Goal: Task Accomplishment & Management: Manage account settings

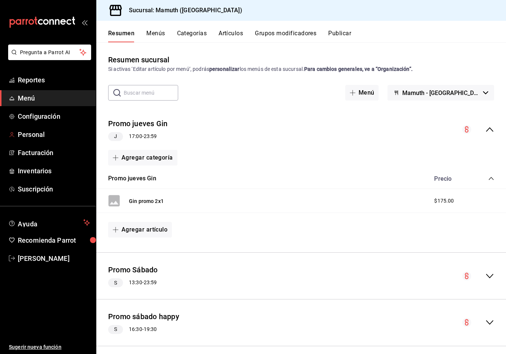
click at [37, 139] on span "Personal" at bounding box center [54, 134] width 72 height 10
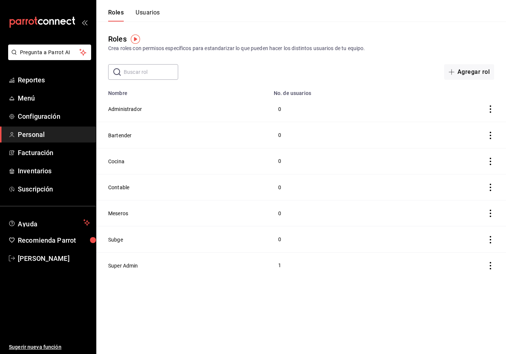
click at [115, 238] on button "Subge" at bounding box center [115, 239] width 15 height 7
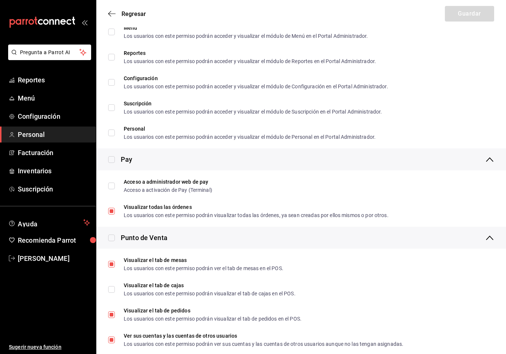
scroll to position [537, 0]
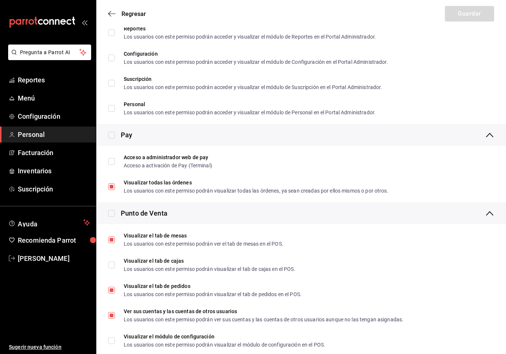
click at [108, 158] on input "Acceso a administrador web de pay Acceso a activación de Pay (Terminal)" at bounding box center [111, 161] width 7 height 7
checkbox input "true"
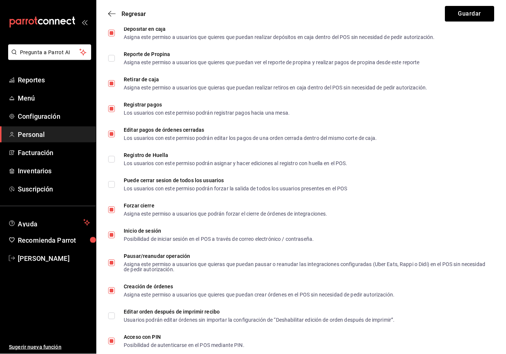
scroll to position [967, 0]
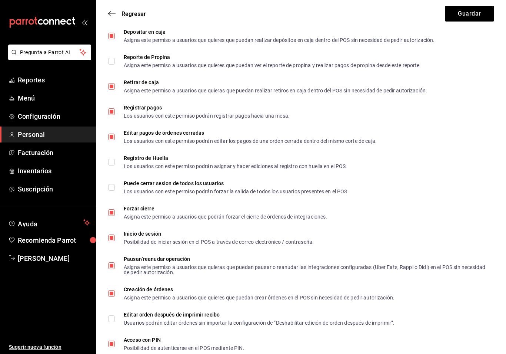
click at [109, 189] on input "Puede cerrar sesion de todos los usuarios Los usuarios con este permiso podrán …" at bounding box center [111, 187] width 7 height 7
checkbox input "true"
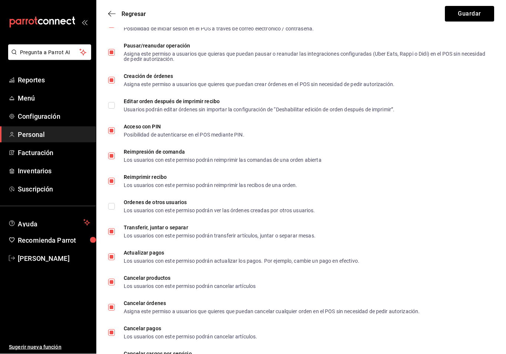
scroll to position [1181, 0]
click at [113, 205] on input "Ordenes de otros usuarios Los usuarios con este permiso podrán ver las órdenes …" at bounding box center [111, 206] width 7 height 7
checkbox input "true"
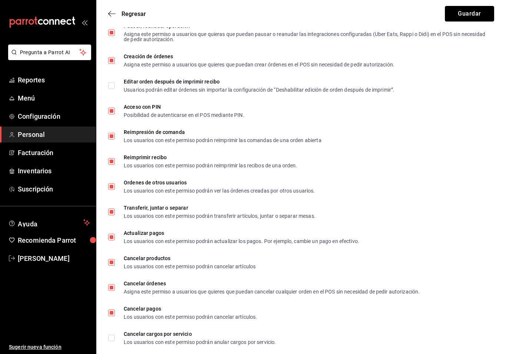
click at [470, 14] on button "Guardar" at bounding box center [469, 14] width 49 height 16
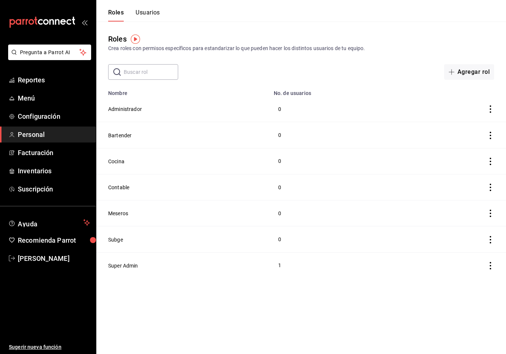
click at [150, 13] on button "Usuarios" at bounding box center [148, 15] width 24 height 13
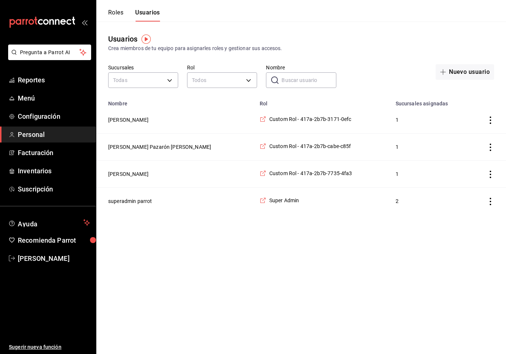
click at [148, 119] on td "[PERSON_NAME]" at bounding box center [175, 119] width 159 height 27
click at [128, 118] on button "[PERSON_NAME]" at bounding box center [128, 119] width 40 height 7
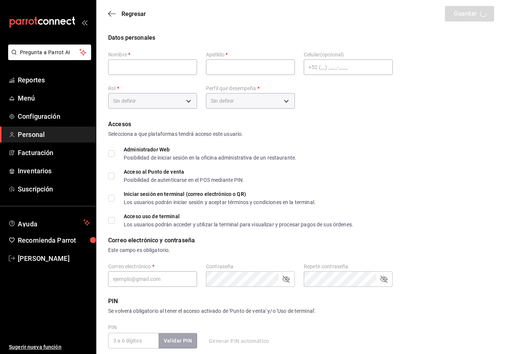
type input "[PERSON_NAME]"
type input "af6accce-689e-44d6-[DATE]-ff2596893f44"
type input "MANAGER"
checkbox input "true"
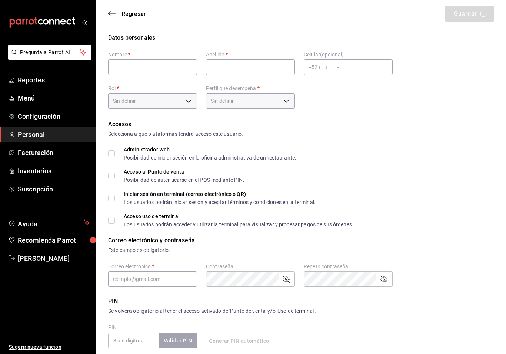
type input "[EMAIL_ADDRESS][DOMAIN_NAME]"
type input "1717"
checkbox input "true"
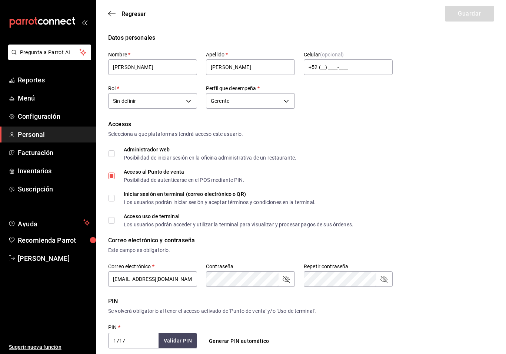
click at [281, 97] on body "Pregunta a Parrot AI Reportes Menú Configuración Personal Facturación Inventari…" at bounding box center [253, 266] width 506 height 533
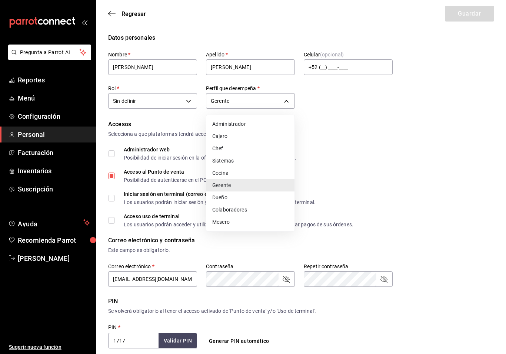
click at [229, 137] on li "Cajero" at bounding box center [250, 136] width 88 height 12
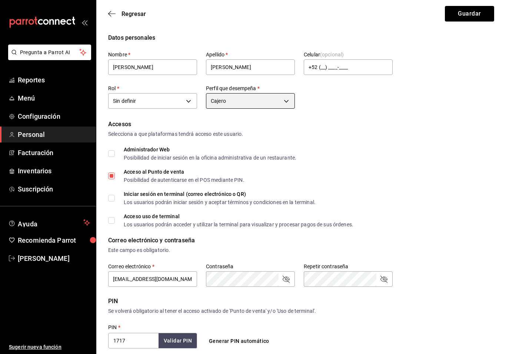
type input "CASHIER"
click at [191, 102] on body "Pregunta a Parrot AI Reportes Menú Configuración Personal Facturación Inventari…" at bounding box center [253, 266] width 506 height 533
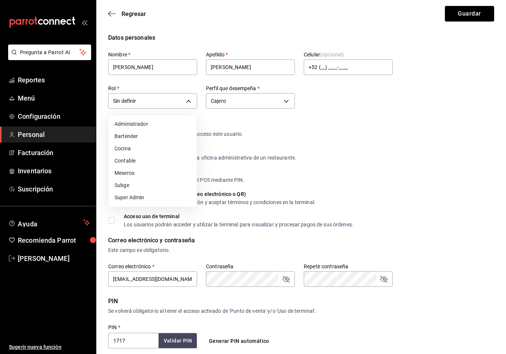
click at [128, 186] on li "Subge" at bounding box center [153, 185] width 88 height 12
type input "228e61e6-9ec6-46c1-8bd6-59b08adf277d"
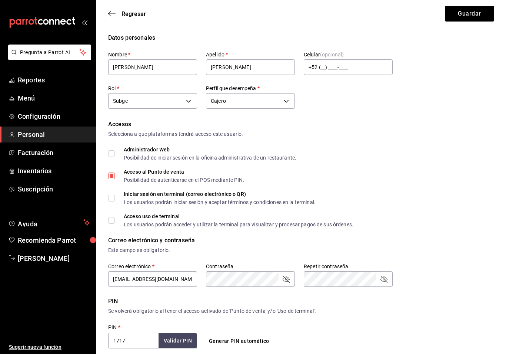
click at [281, 96] on body "Pregunta a Parrot AI Reportes Menú Configuración Personal Facturación Inventari…" at bounding box center [253, 266] width 506 height 533
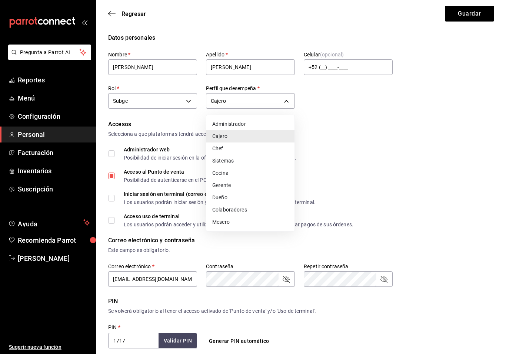
click at [245, 211] on li "Colaboradores" at bounding box center [250, 209] width 88 height 12
type input "STAFF"
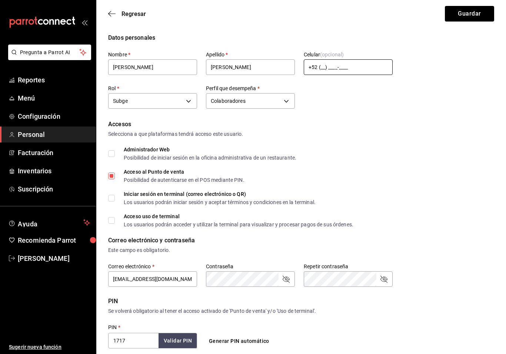
click at [326, 70] on input "+52 (__) ____-____" at bounding box center [348, 67] width 89 height 16
click at [454, 128] on div "Accesos" at bounding box center [301, 124] width 386 height 9
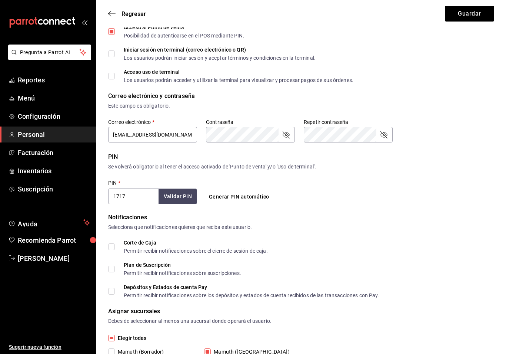
scroll to position [168, 0]
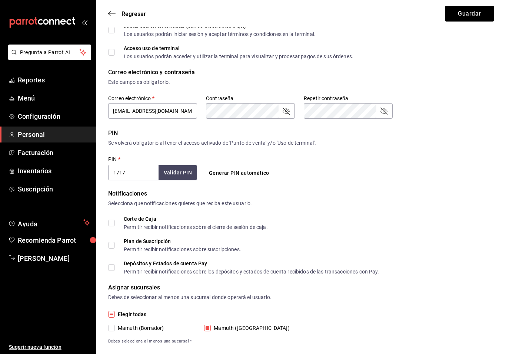
click at [478, 12] on button "Guardar" at bounding box center [469, 14] width 49 height 16
